Goal: Navigation & Orientation: Find specific page/section

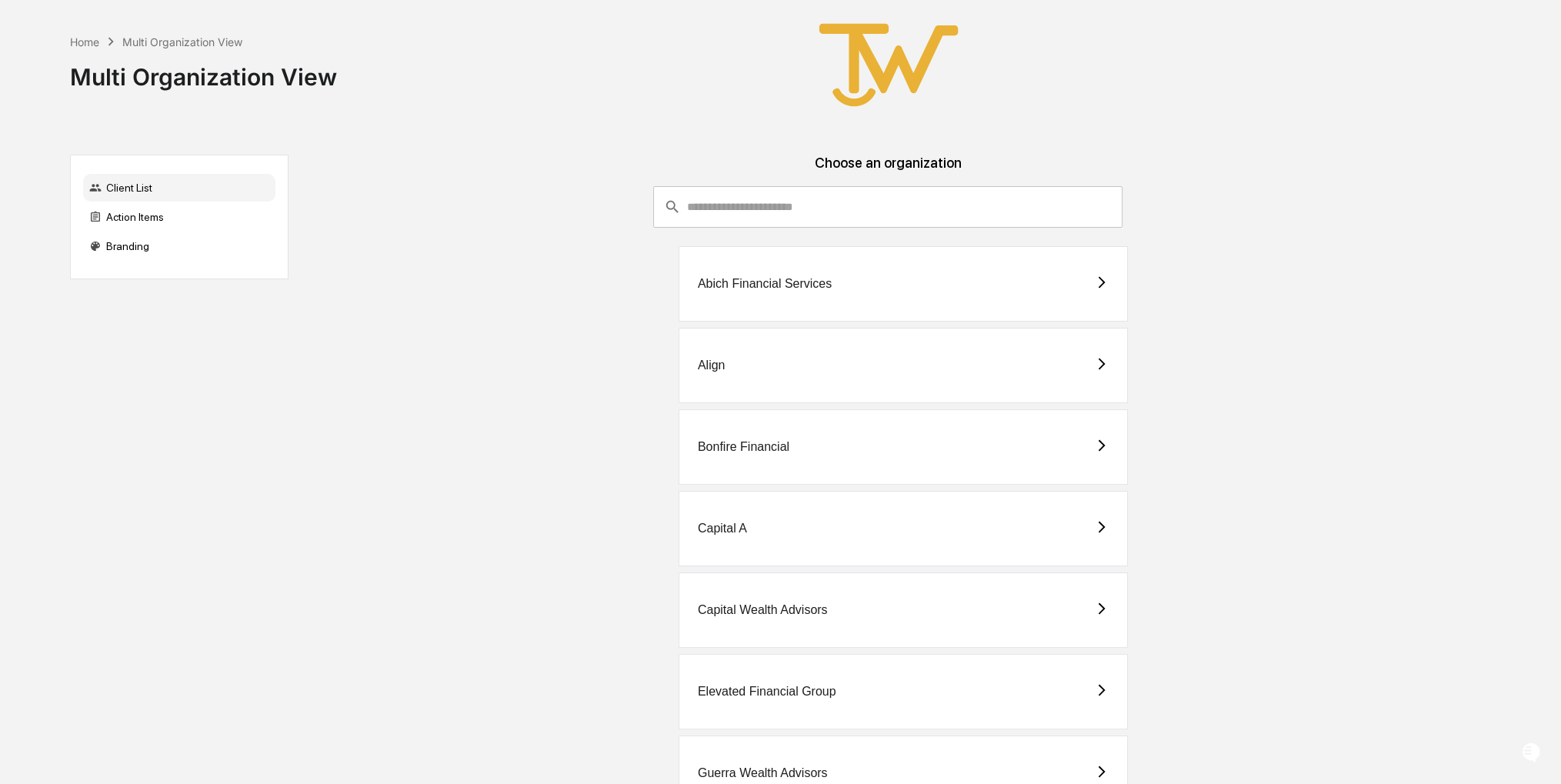
click at [862, 508] on div "Capital A" at bounding box center [903, 529] width 449 height 75
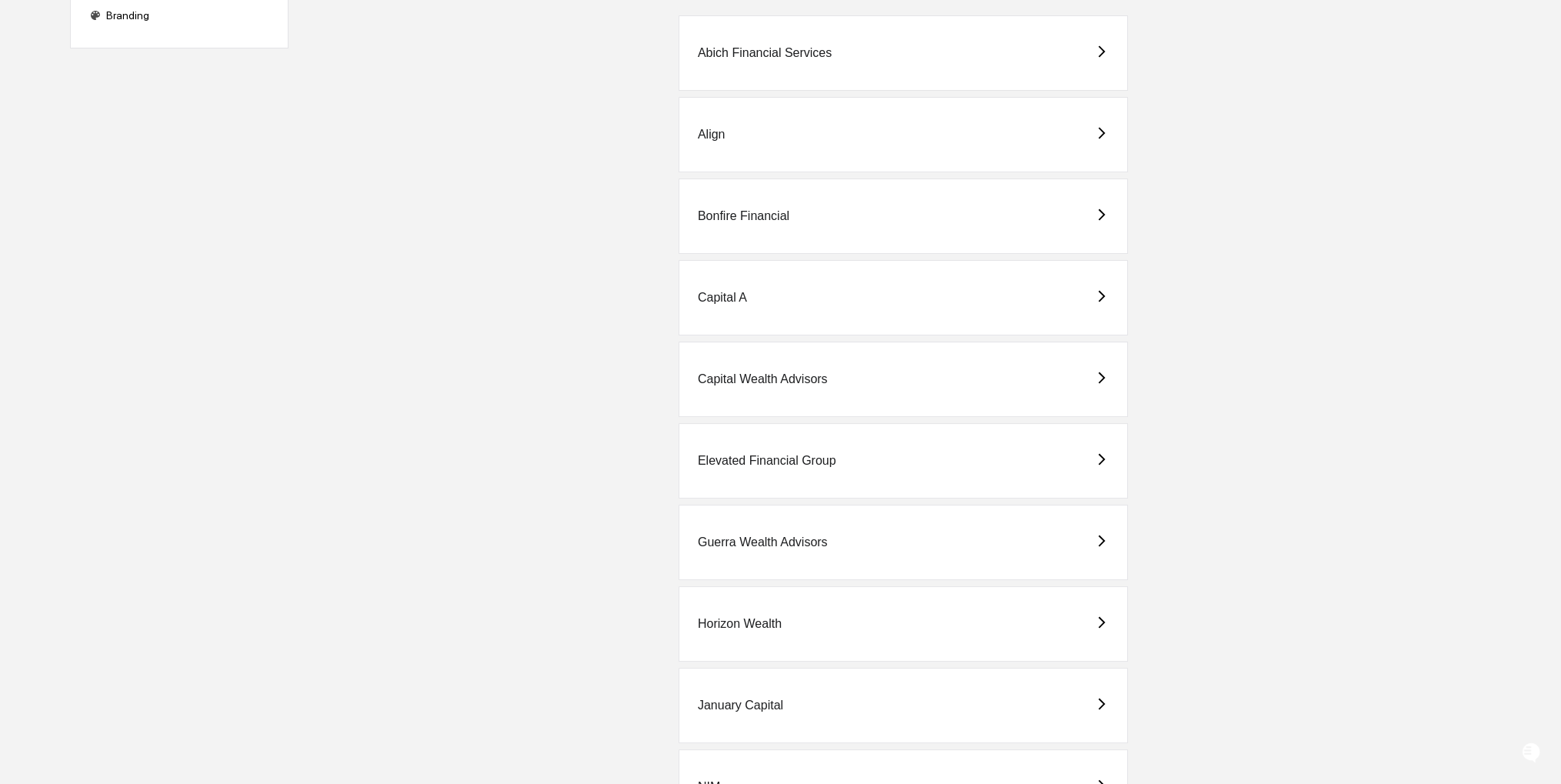
click at [756, 372] on div "Capital Wealth Advisors" at bounding box center [762, 379] width 130 height 14
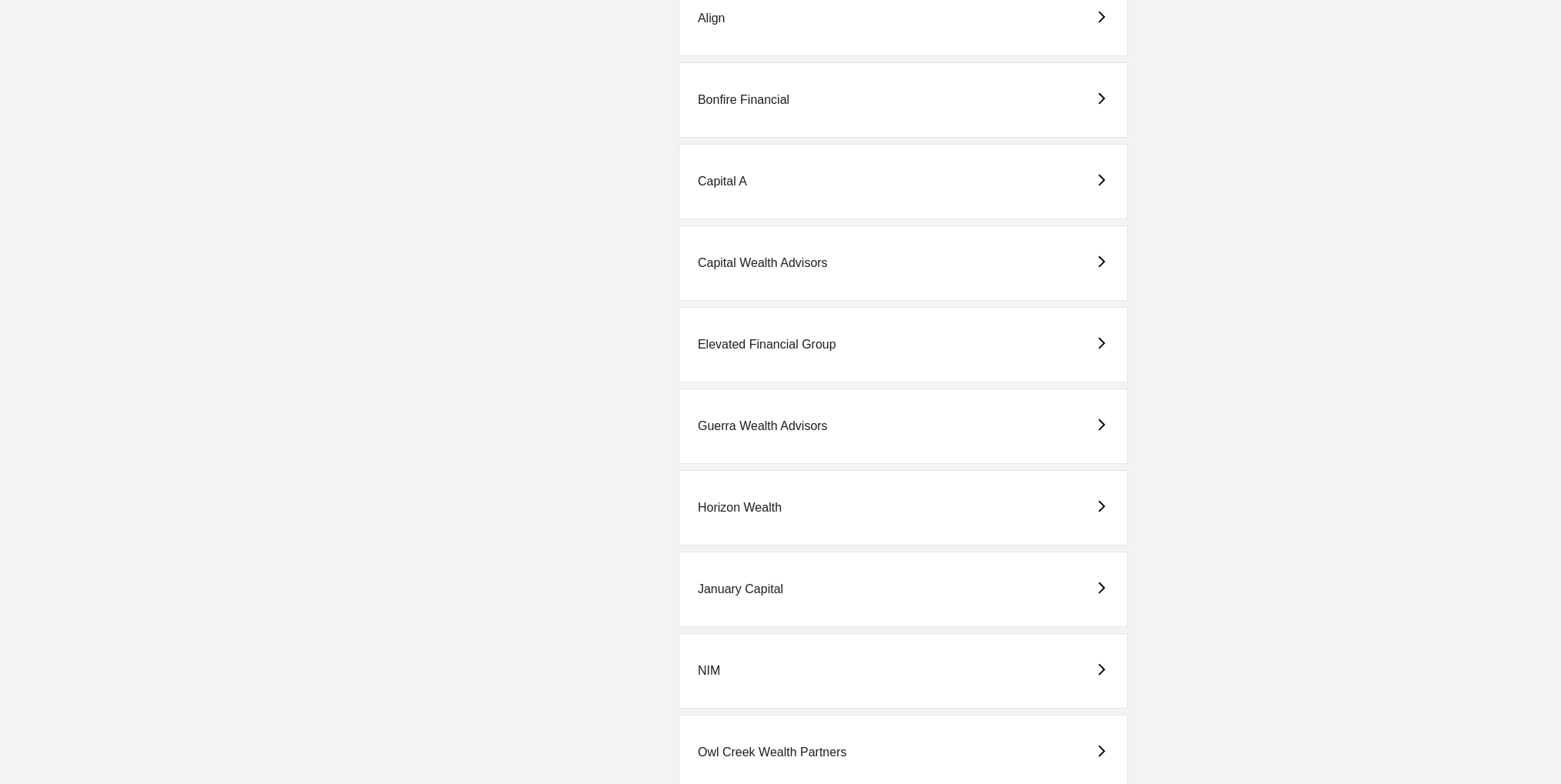
scroll to position [384, 0]
